Goal: Task Accomplishment & Management: Manage account settings

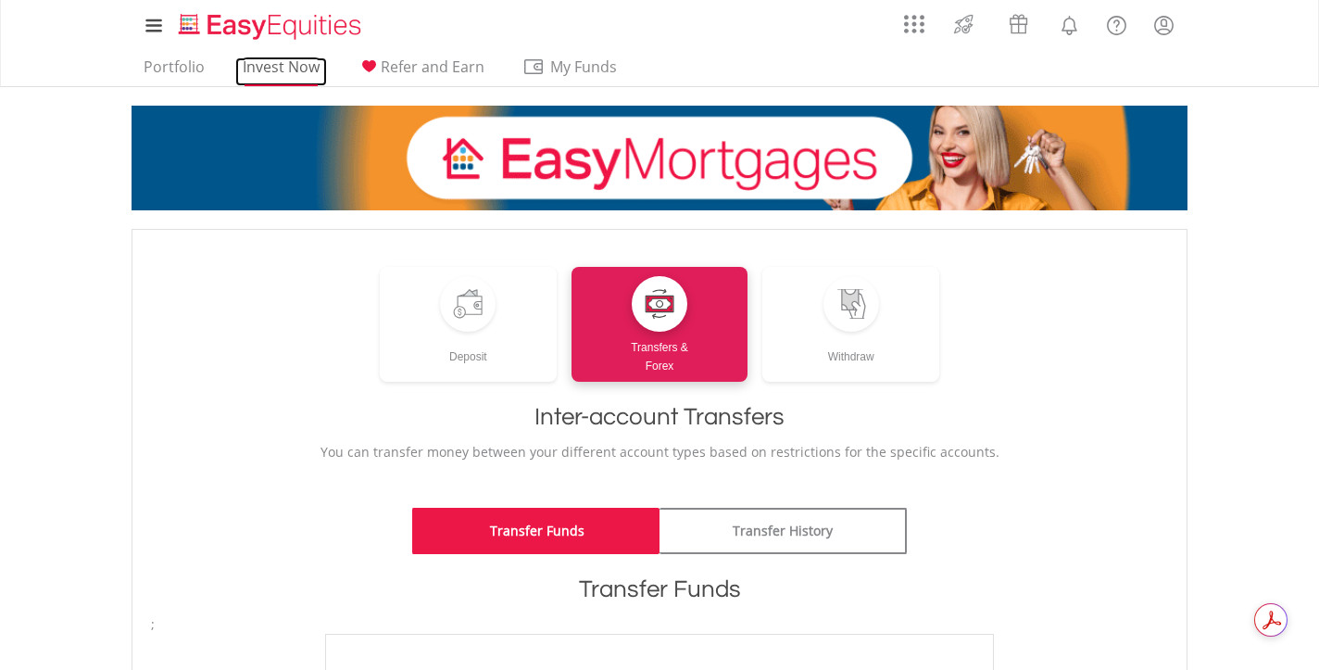
click at [305, 72] on link "Invest Now" at bounding box center [281, 71] width 92 height 29
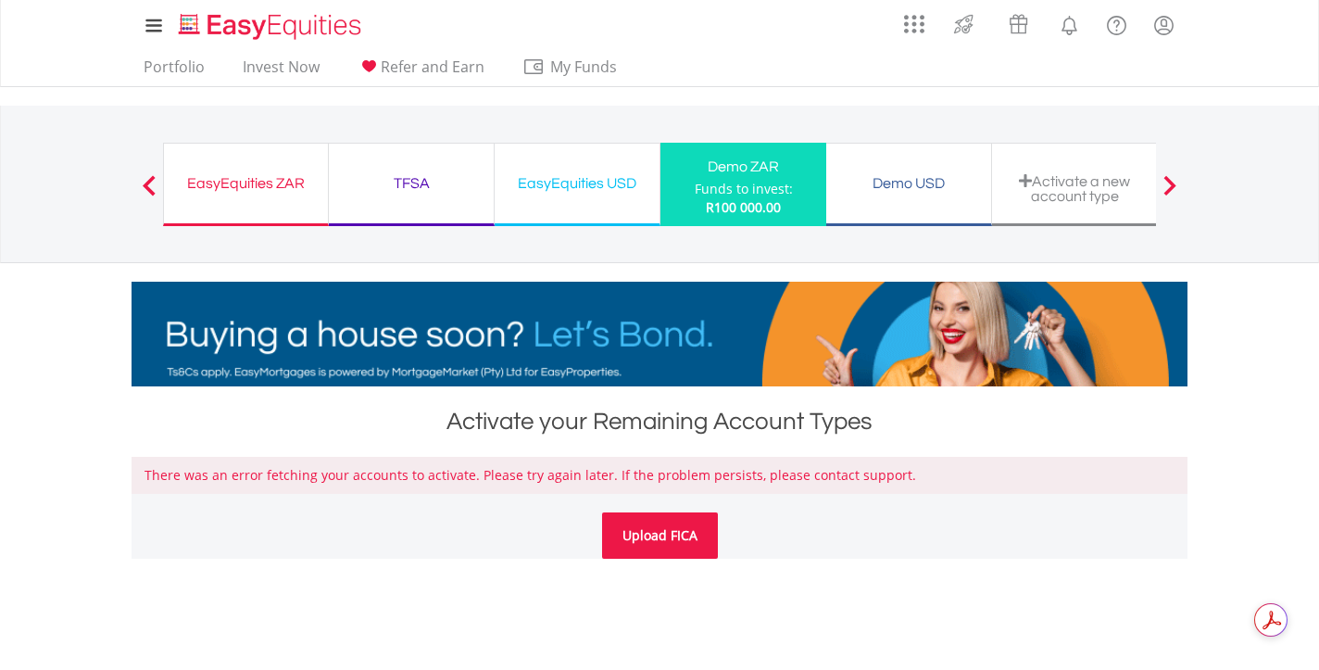
click at [627, 548] on link "Upload FICA" at bounding box center [660, 535] width 116 height 46
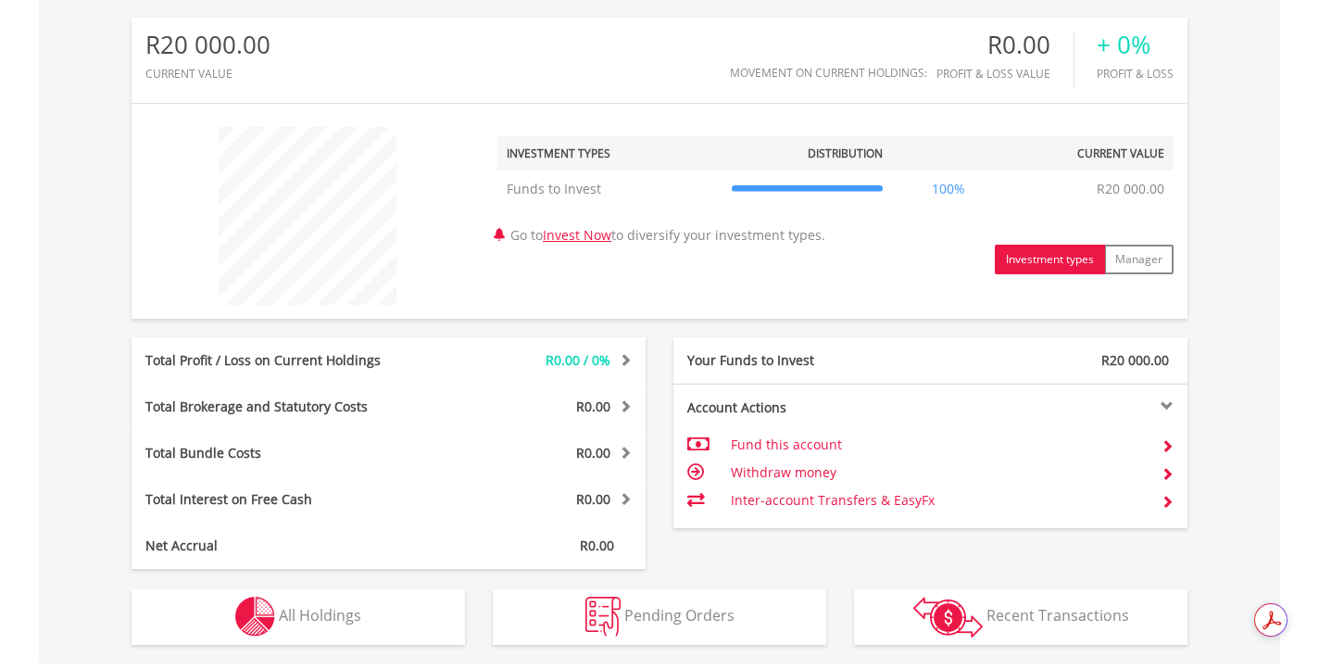
scroll to position [639, 0]
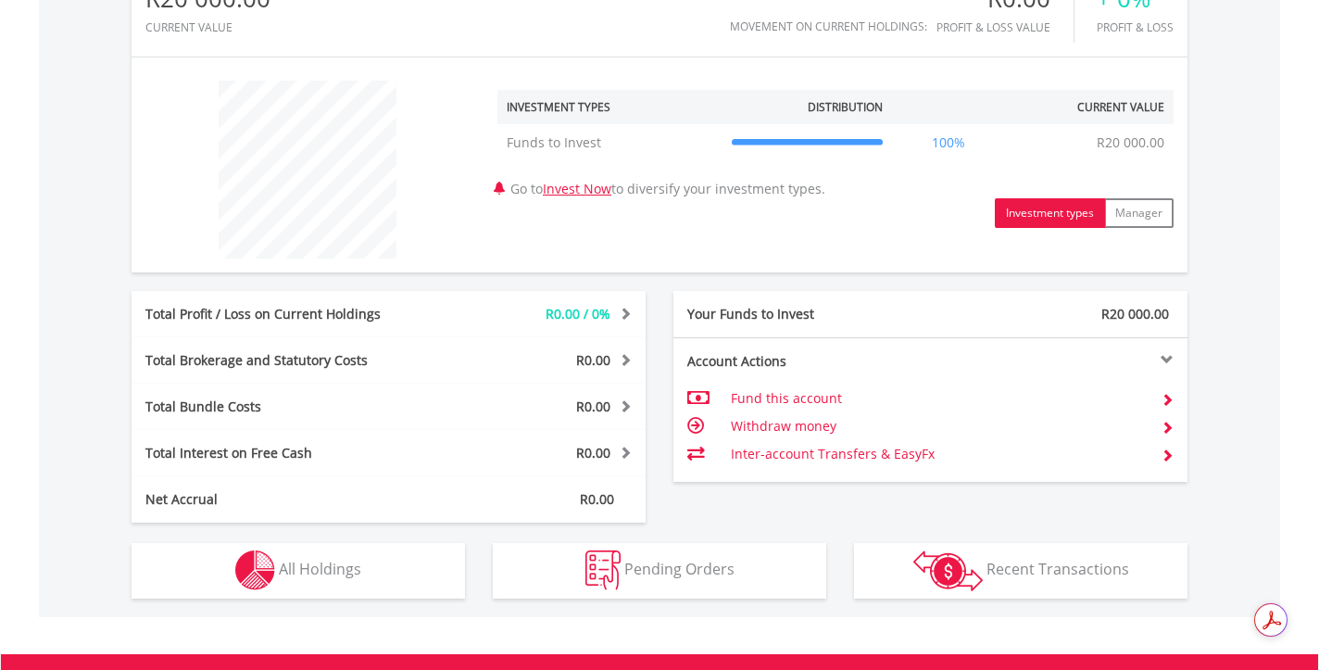
click at [745, 423] on td "Withdraw money" at bounding box center [939, 426] width 416 height 28
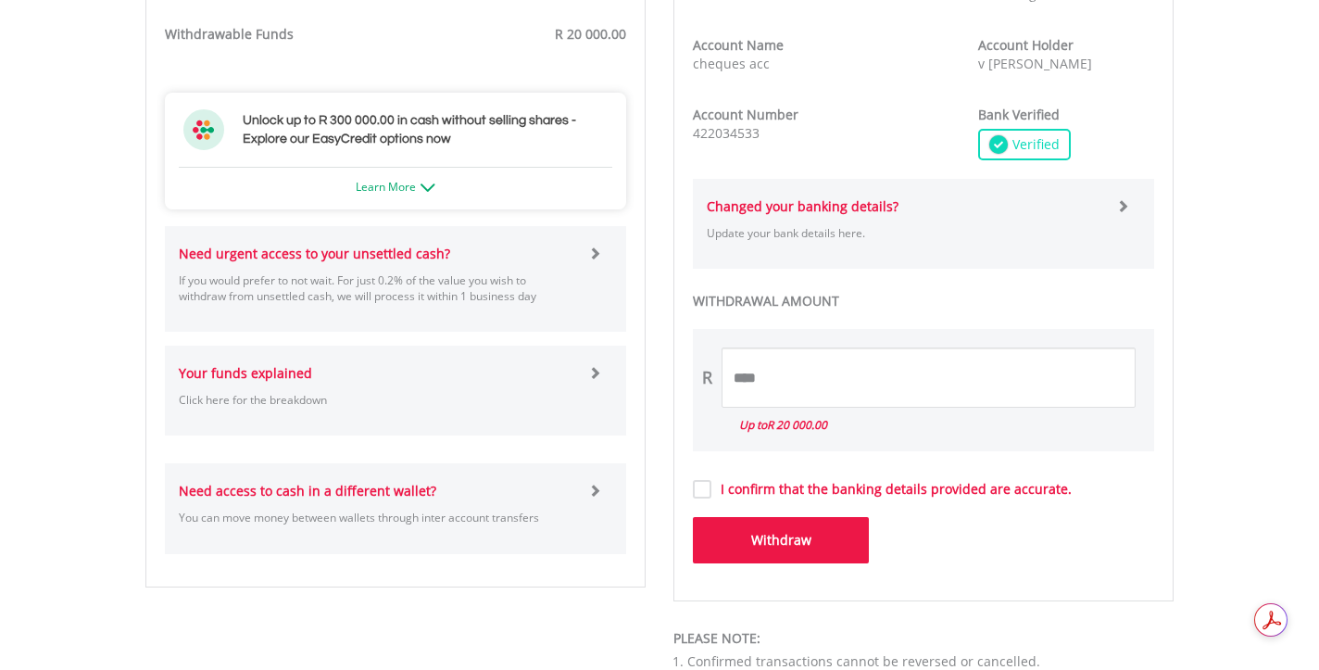
scroll to position [919, 0]
click at [790, 381] on input "****" at bounding box center [929, 377] width 414 height 60
type input "*"
type input "*****"
click at [736, 537] on button "Withdraw" at bounding box center [781, 540] width 176 height 46
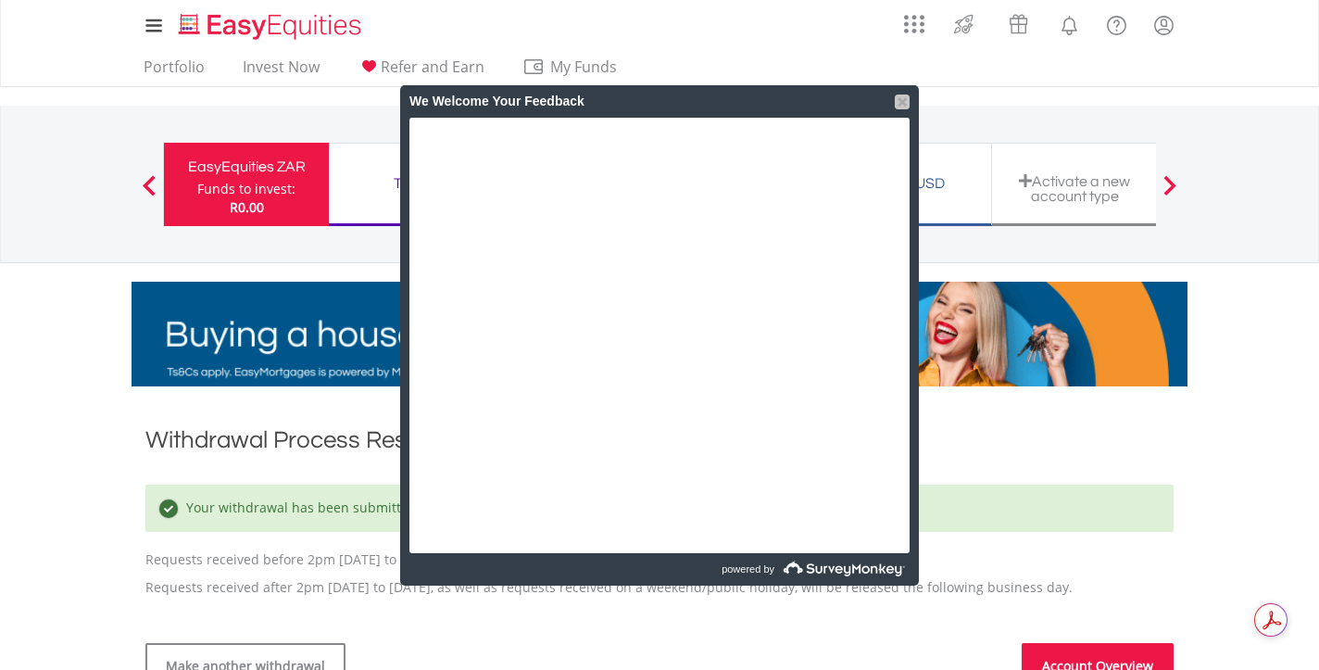
click at [905, 99] on div at bounding box center [902, 101] width 15 height 15
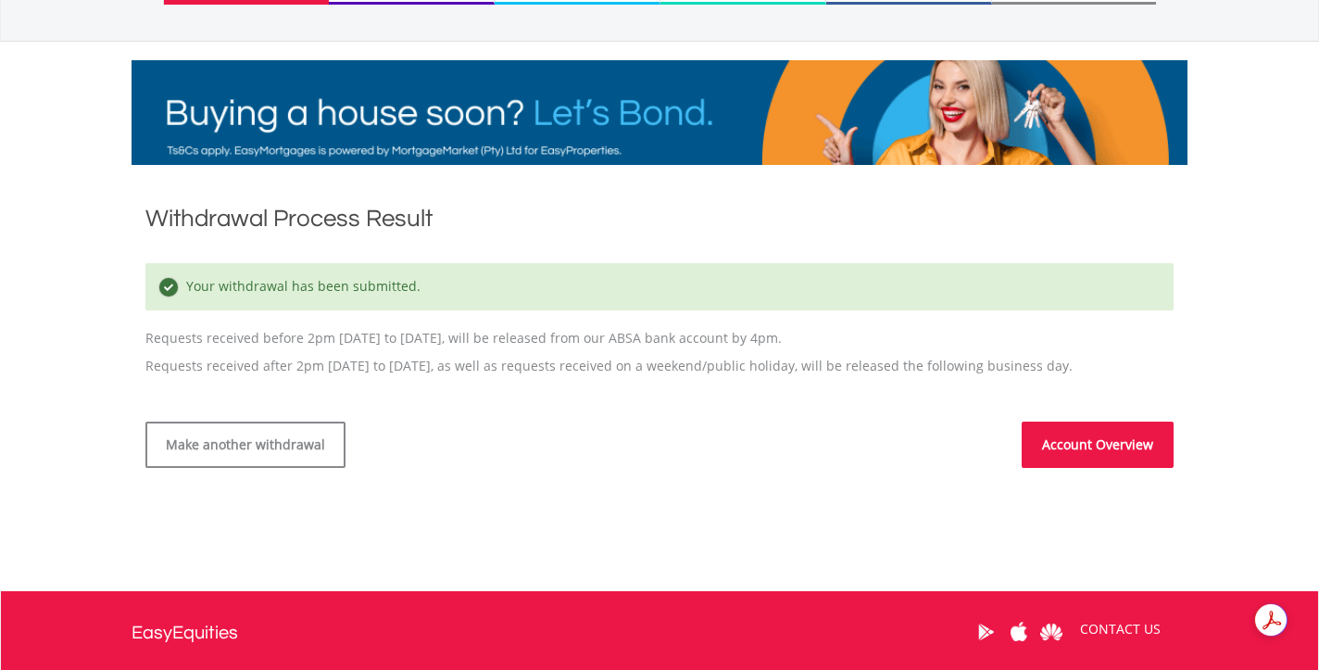
scroll to position [222, 0]
